Goal: Task Accomplishment & Management: Manage account settings

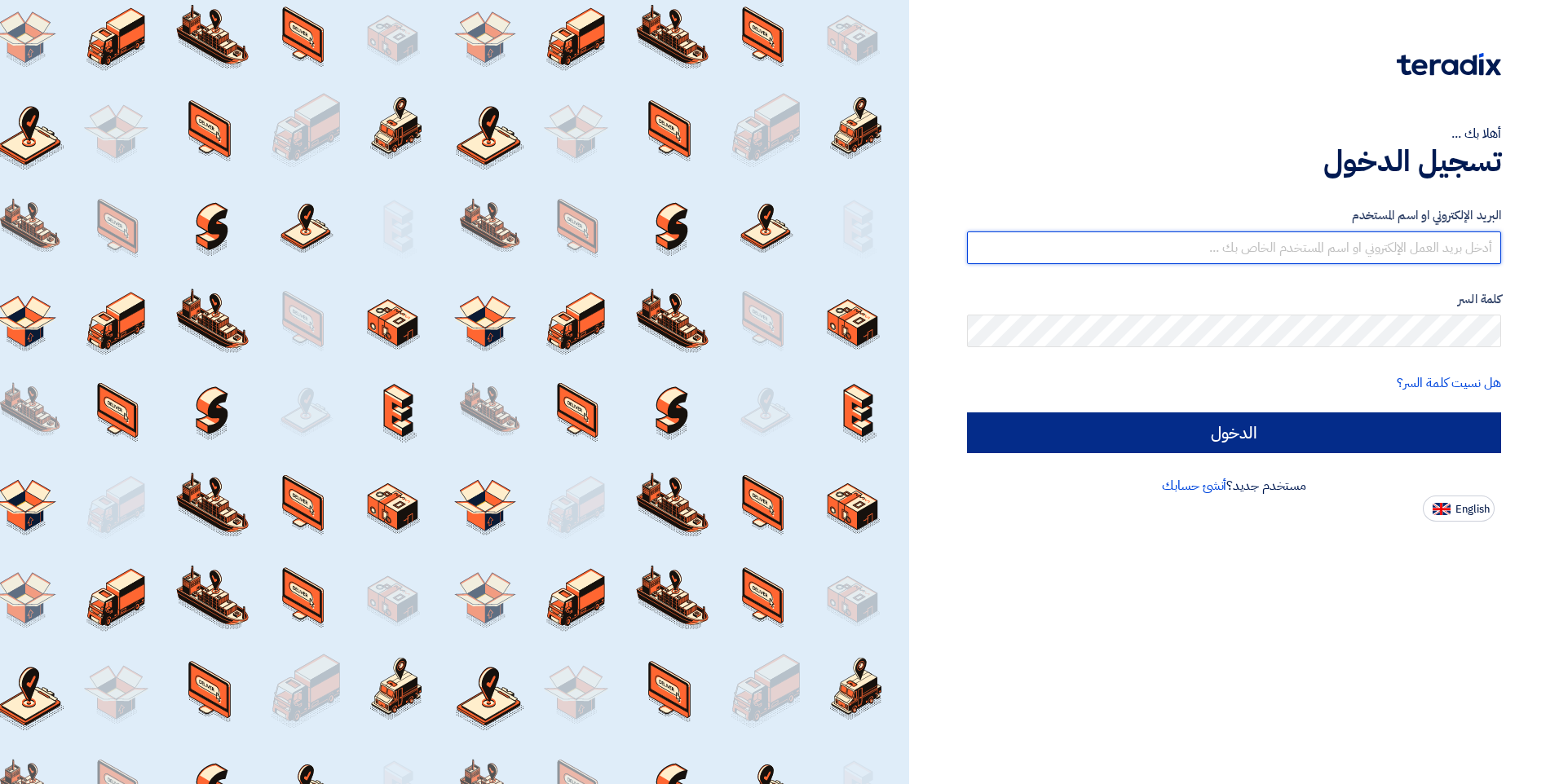
type input "[EMAIL_ADDRESS][DOMAIN_NAME]"
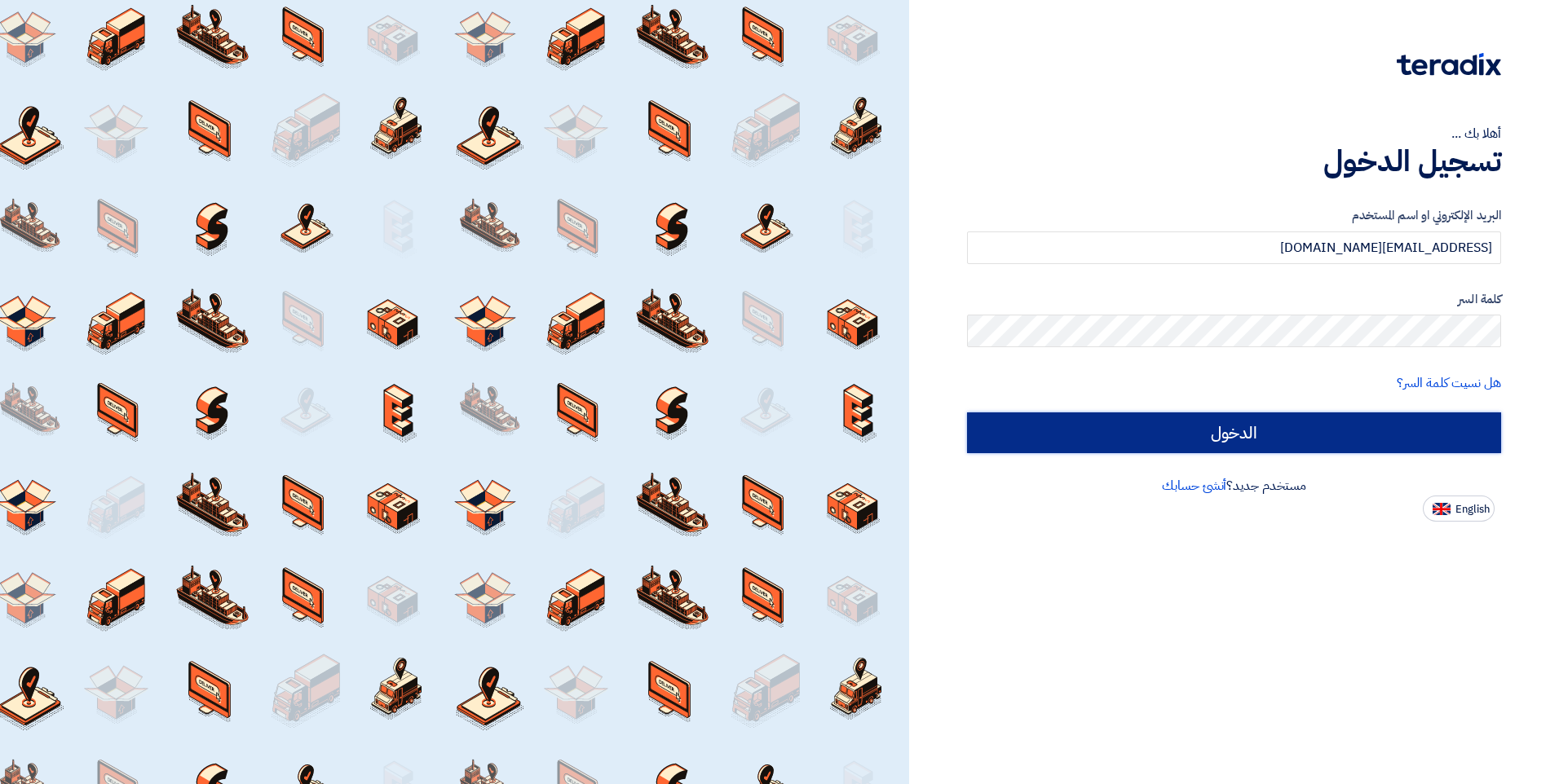
click at [1108, 435] on input "الدخول" at bounding box center [1233, 432] width 534 height 41
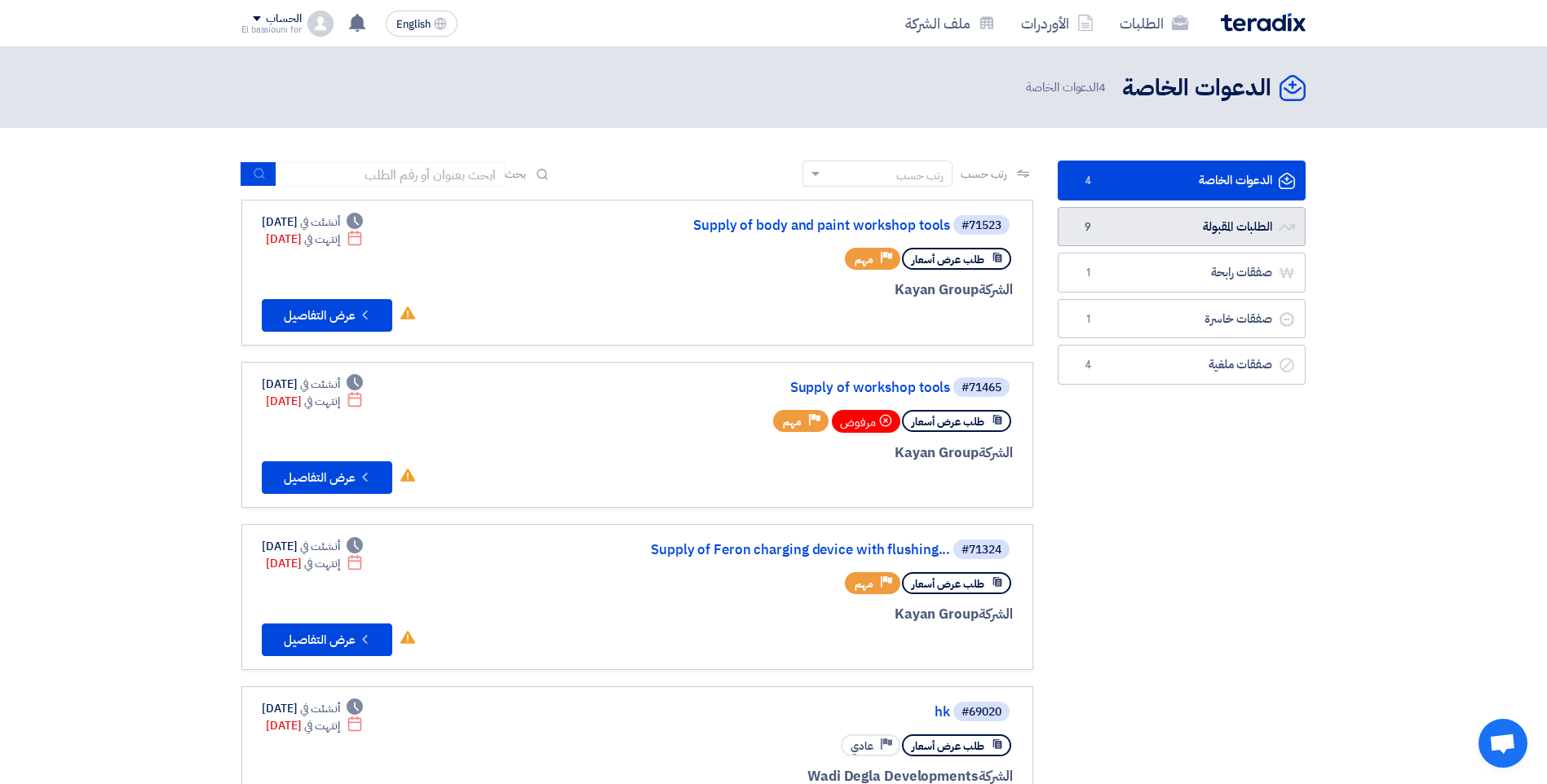
click at [1088, 220] on span "9" at bounding box center [1087, 227] width 19 height 17
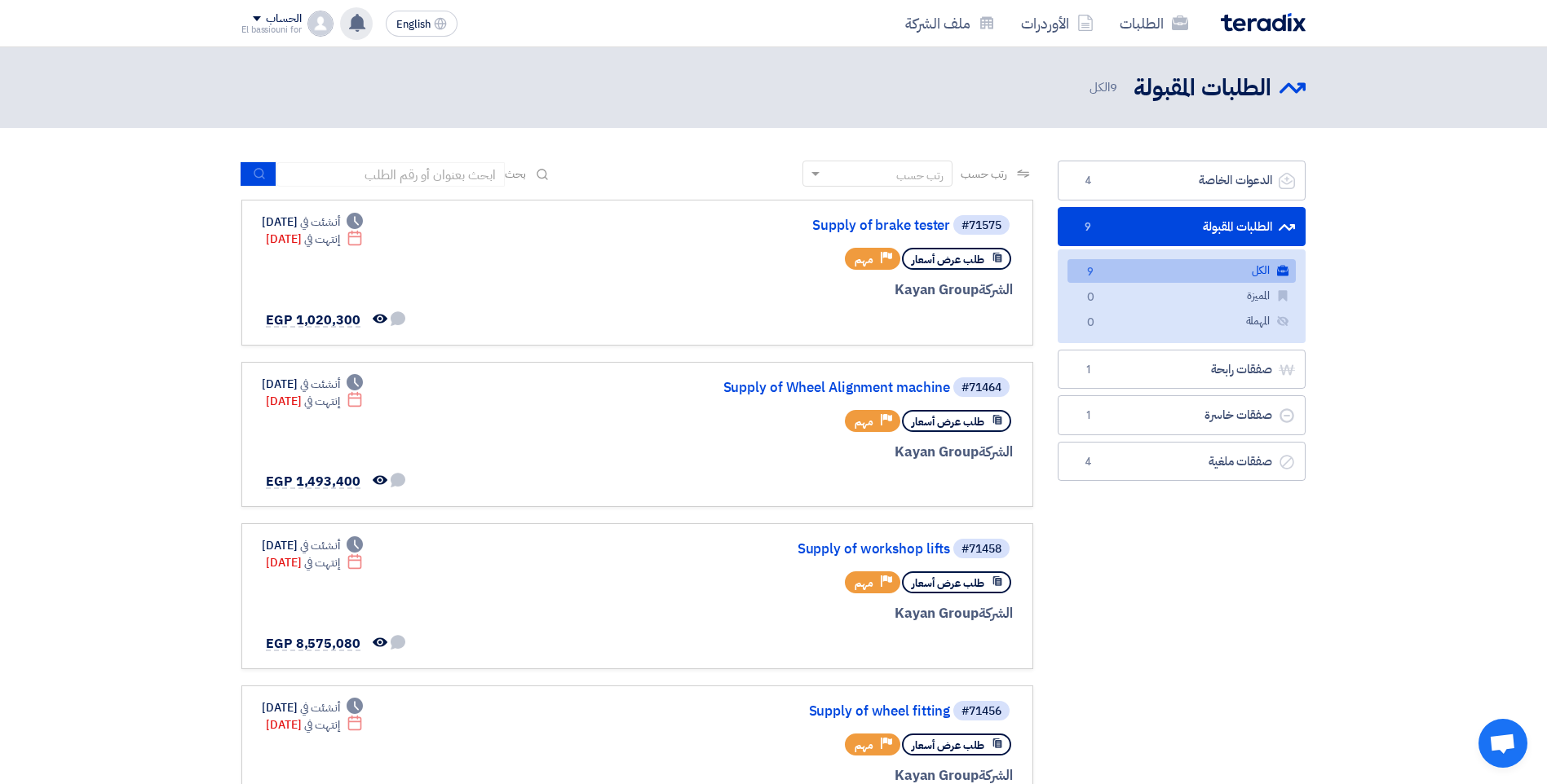
click at [369, 35] on div "تم مشاهدة العرض المقدم للطلب "Supply of wheel fitting" من قبل العميل [DATE] تعد…" at bounding box center [356, 23] width 33 height 32
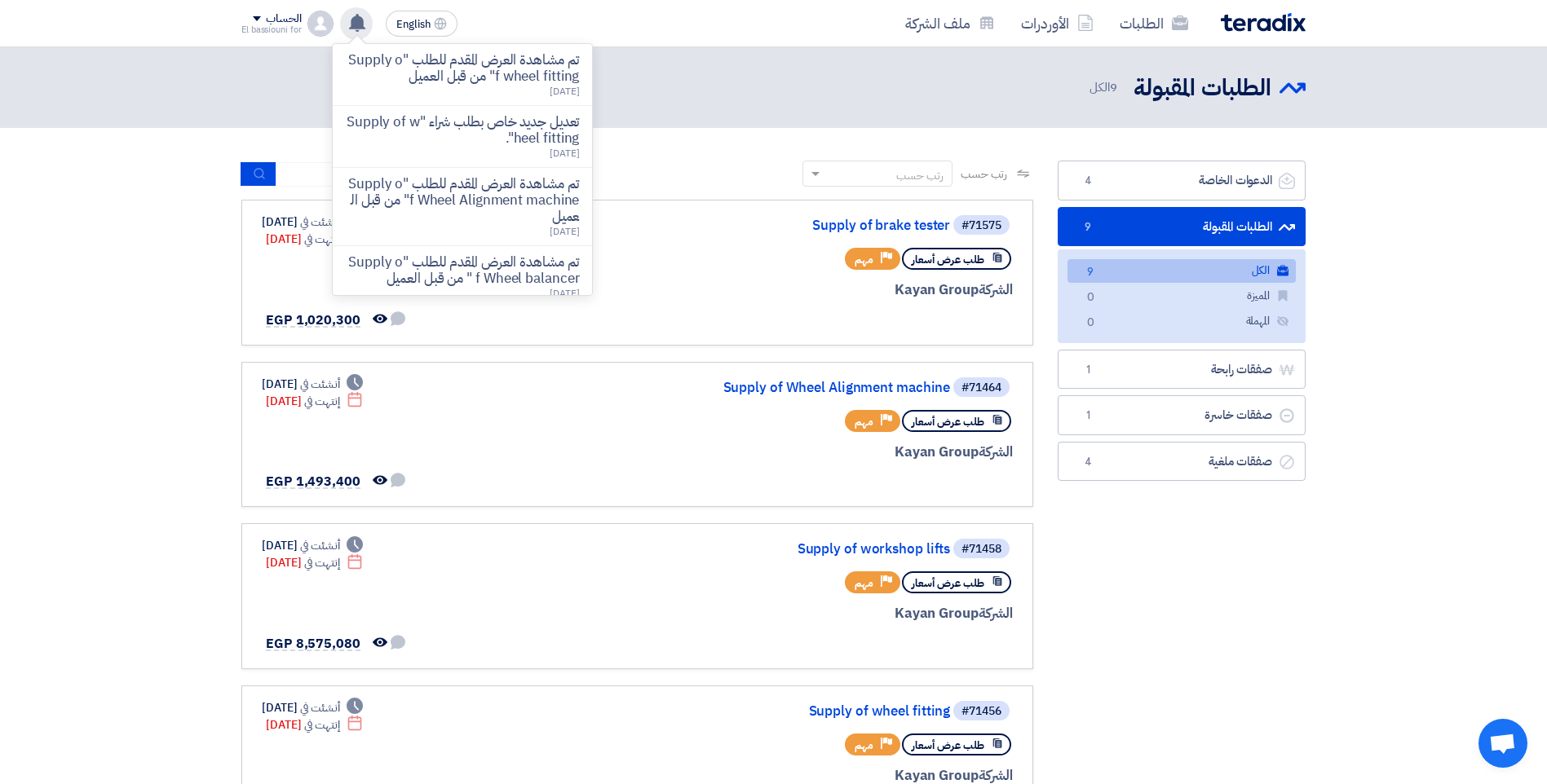
click at [369, 34] on div "تم مشاهدة العرض المقدم للطلب "Supply of wheel fitting" من قبل العميل [DATE] تعد…" at bounding box center [356, 23] width 33 height 32
